Goal: Transaction & Acquisition: Purchase product/service

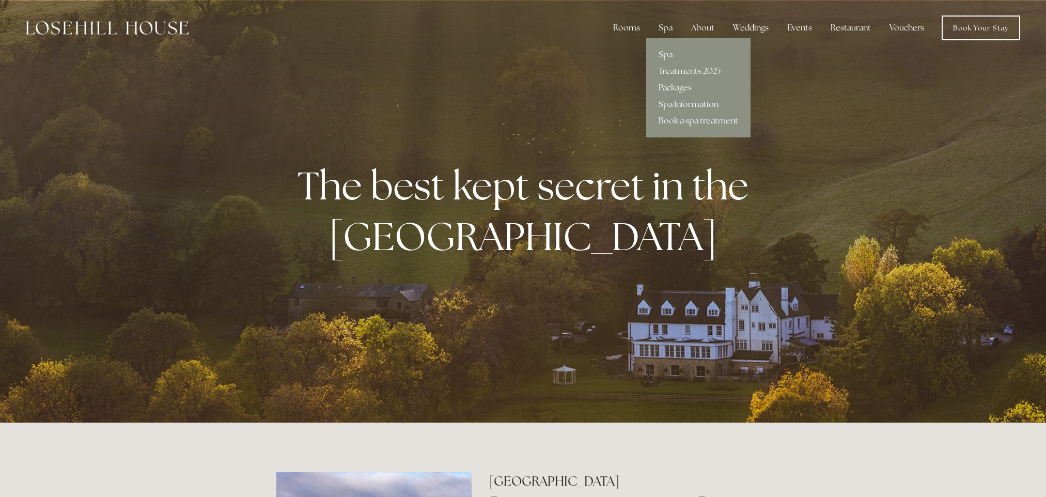
click at [668, 54] on link "Spa" at bounding box center [698, 54] width 104 height 17
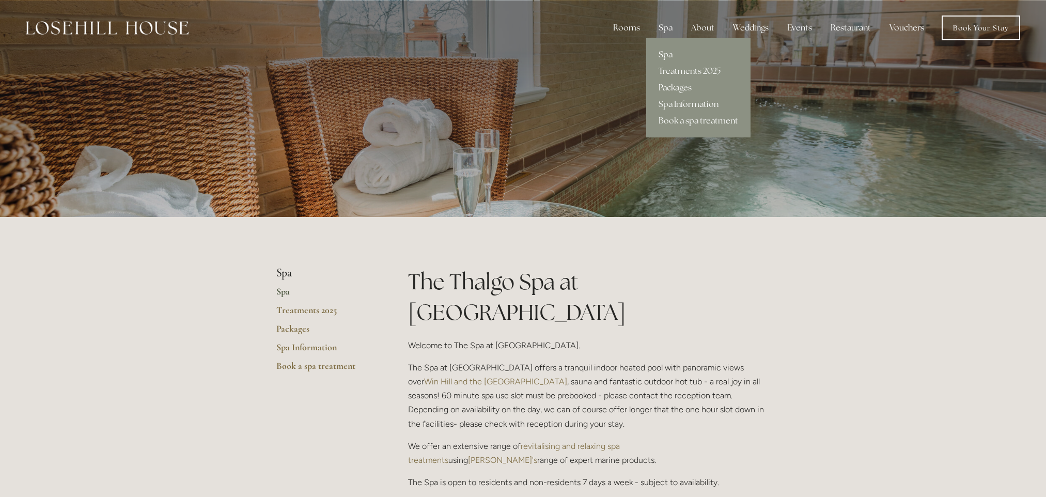
click at [690, 83] on link "Packages" at bounding box center [698, 88] width 104 height 17
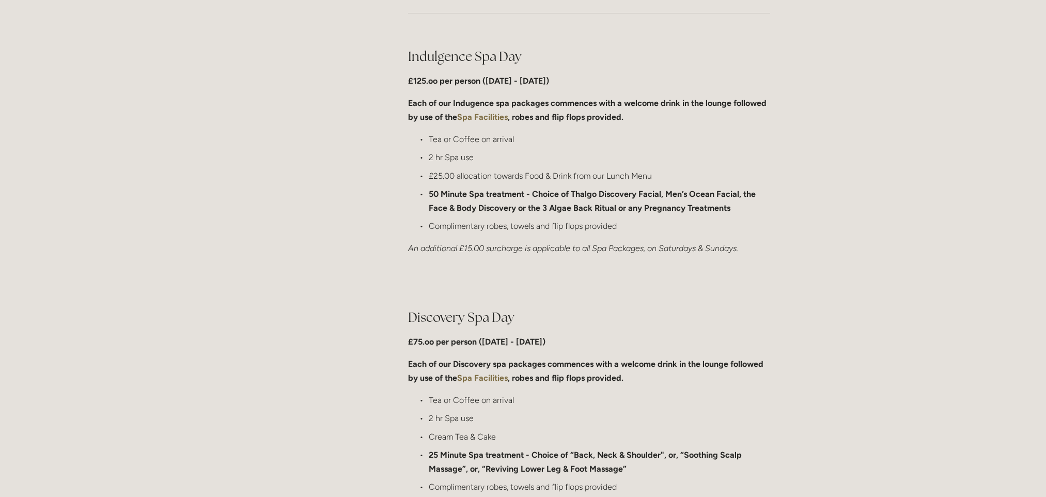
scroll to position [517, 0]
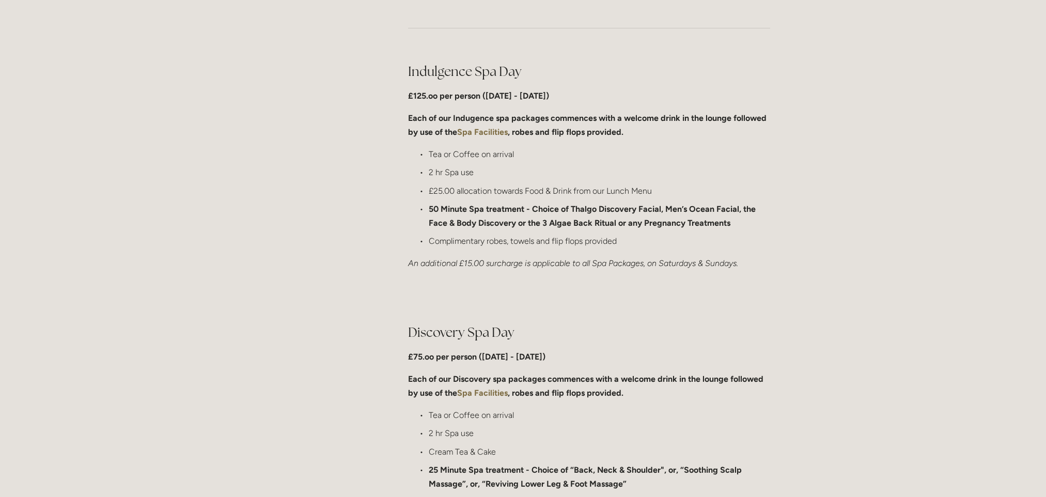
click at [476, 391] on strong "Spa Facilities" at bounding box center [482, 393] width 51 height 10
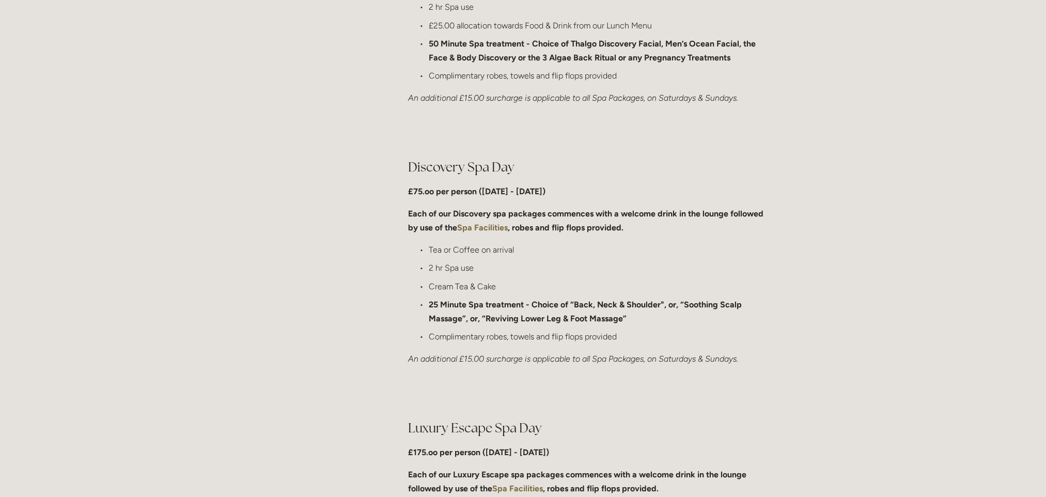
scroll to position [672, 0]
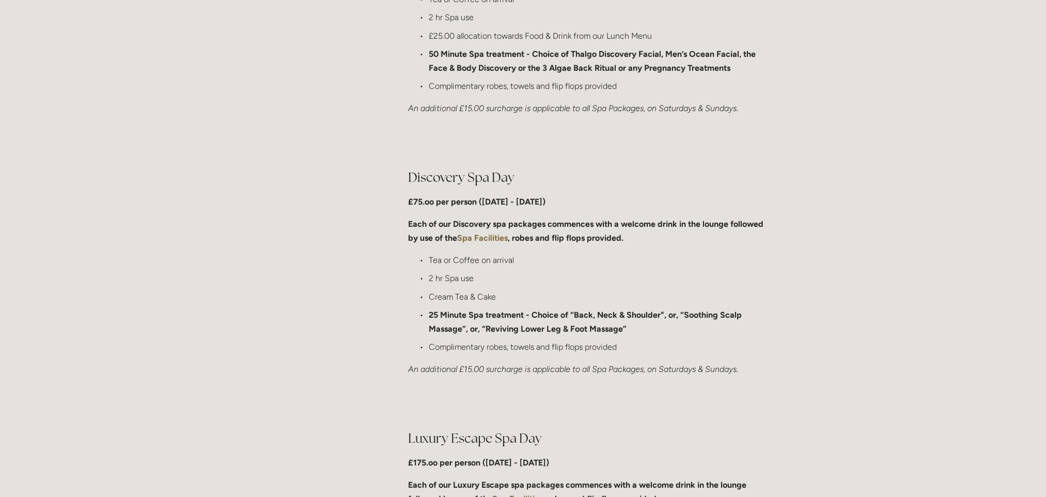
click at [496, 207] on p "£75.oo per person (Monday - Friday)" at bounding box center [589, 202] width 362 height 14
click at [624, 241] on p "Each of our Discovery spa packages commences with a welcome drink in the lounge…" at bounding box center [589, 231] width 362 height 28
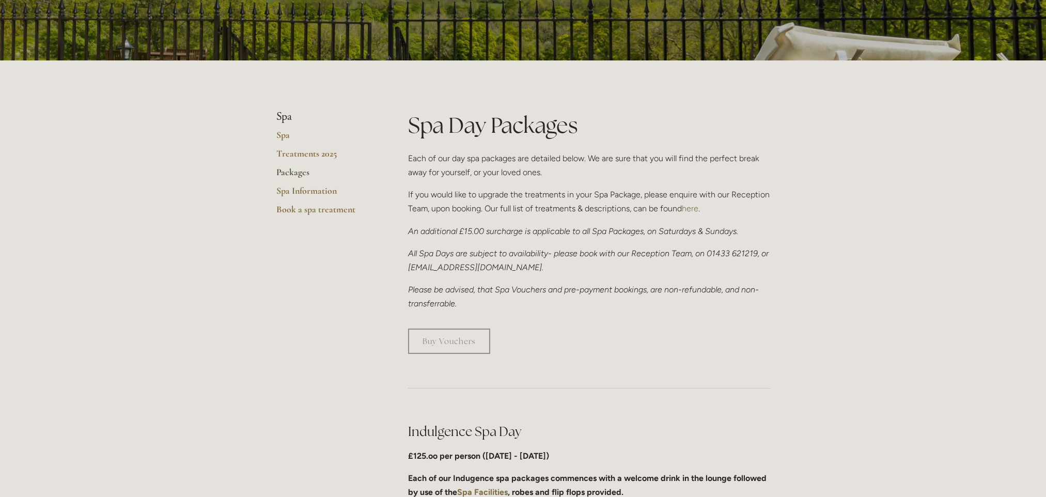
scroll to position [155, 0]
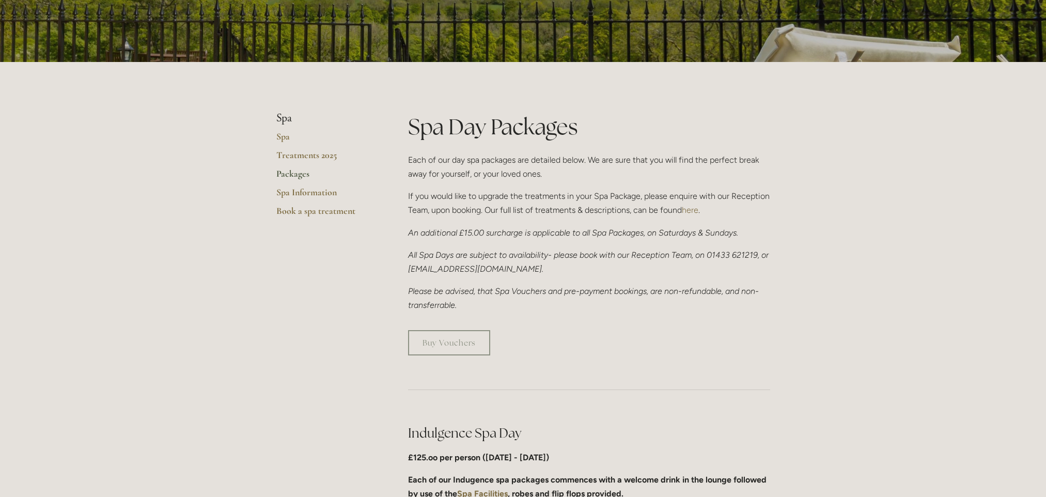
click at [659, 291] on em "Please be advised, that Spa Vouchers and pre-payment bookings, are non-refundab…" at bounding box center [583, 298] width 351 height 24
click at [439, 349] on link "Buy Vouchers" at bounding box center [449, 342] width 82 height 25
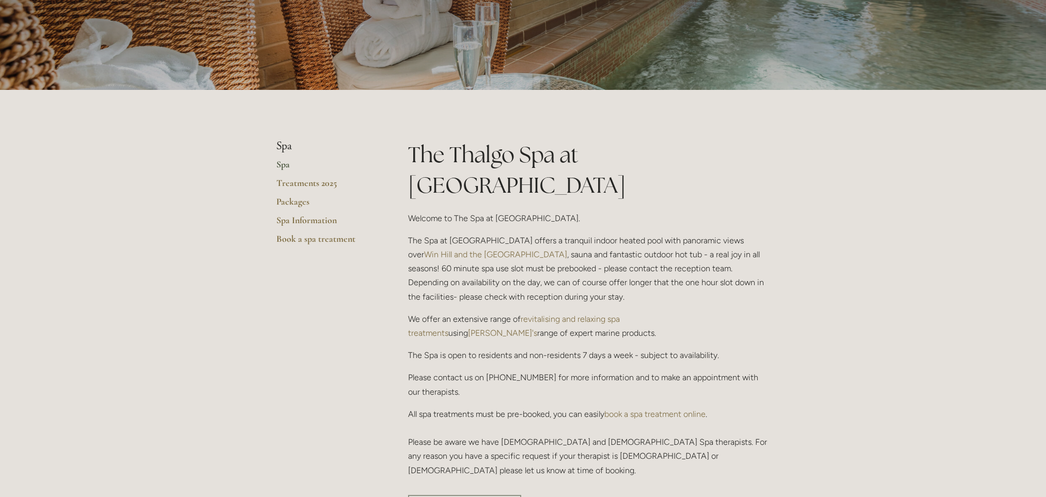
scroll to position [103, 0]
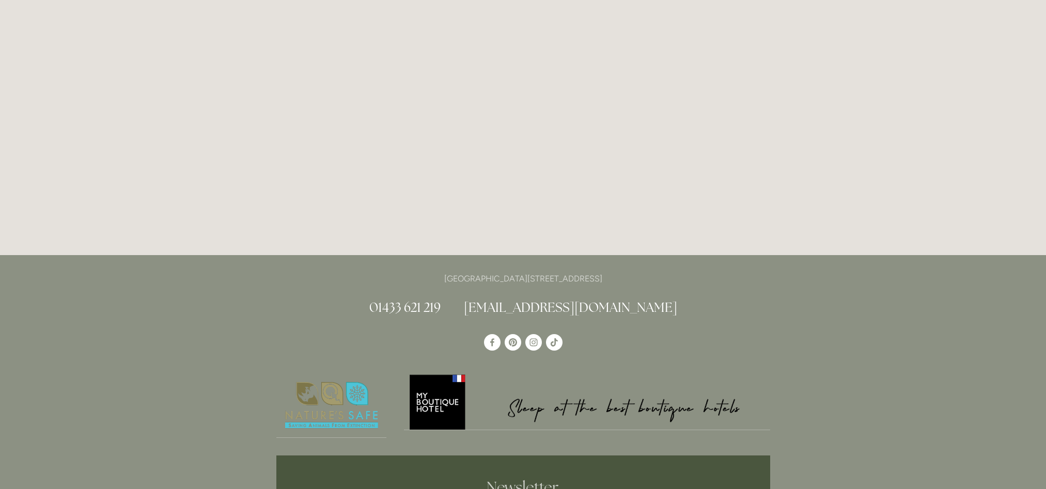
scroll to position [217, 0]
